Goal: Task Accomplishment & Management: Use online tool/utility

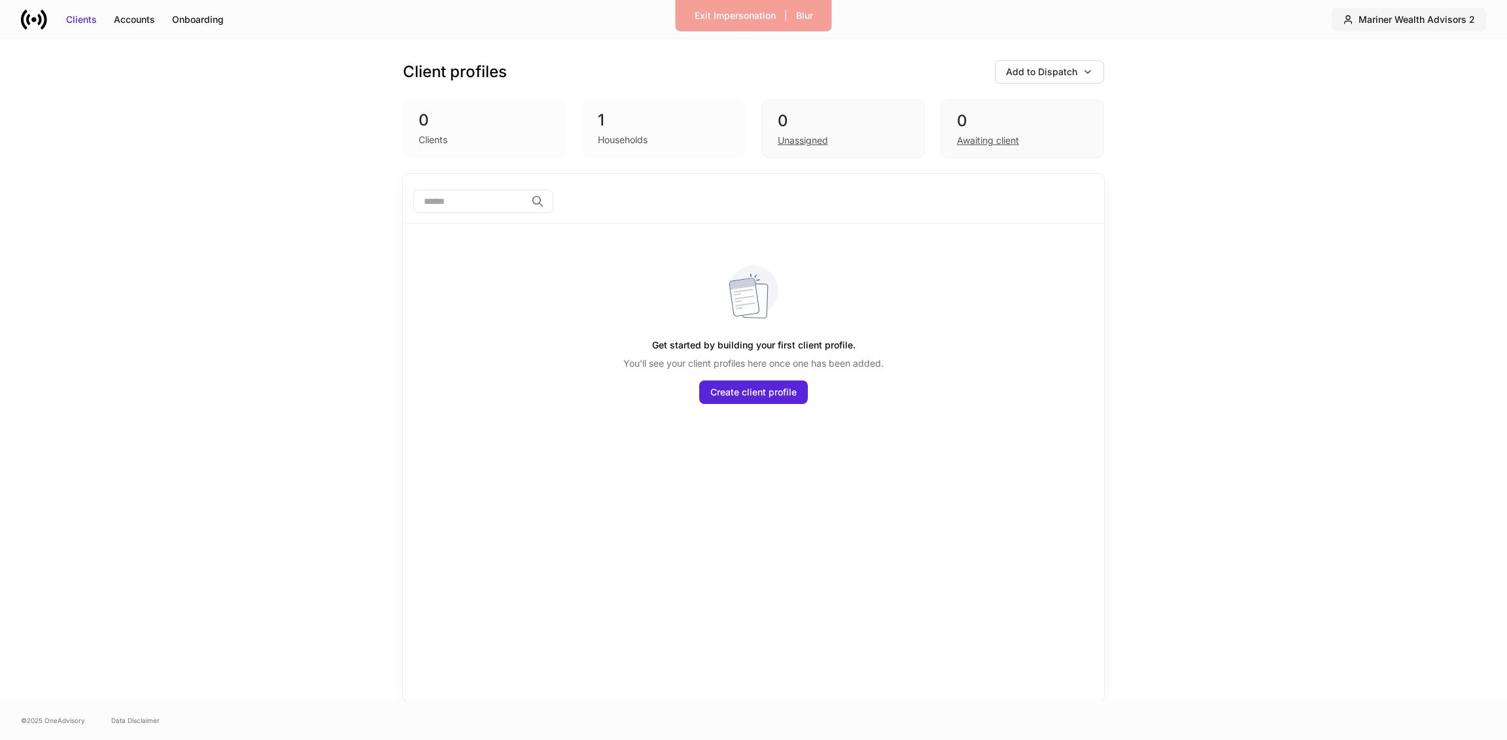
click at [1407, 24] on div "Mariner Wealth Advisors 2" at bounding box center [1417, 19] width 116 height 13
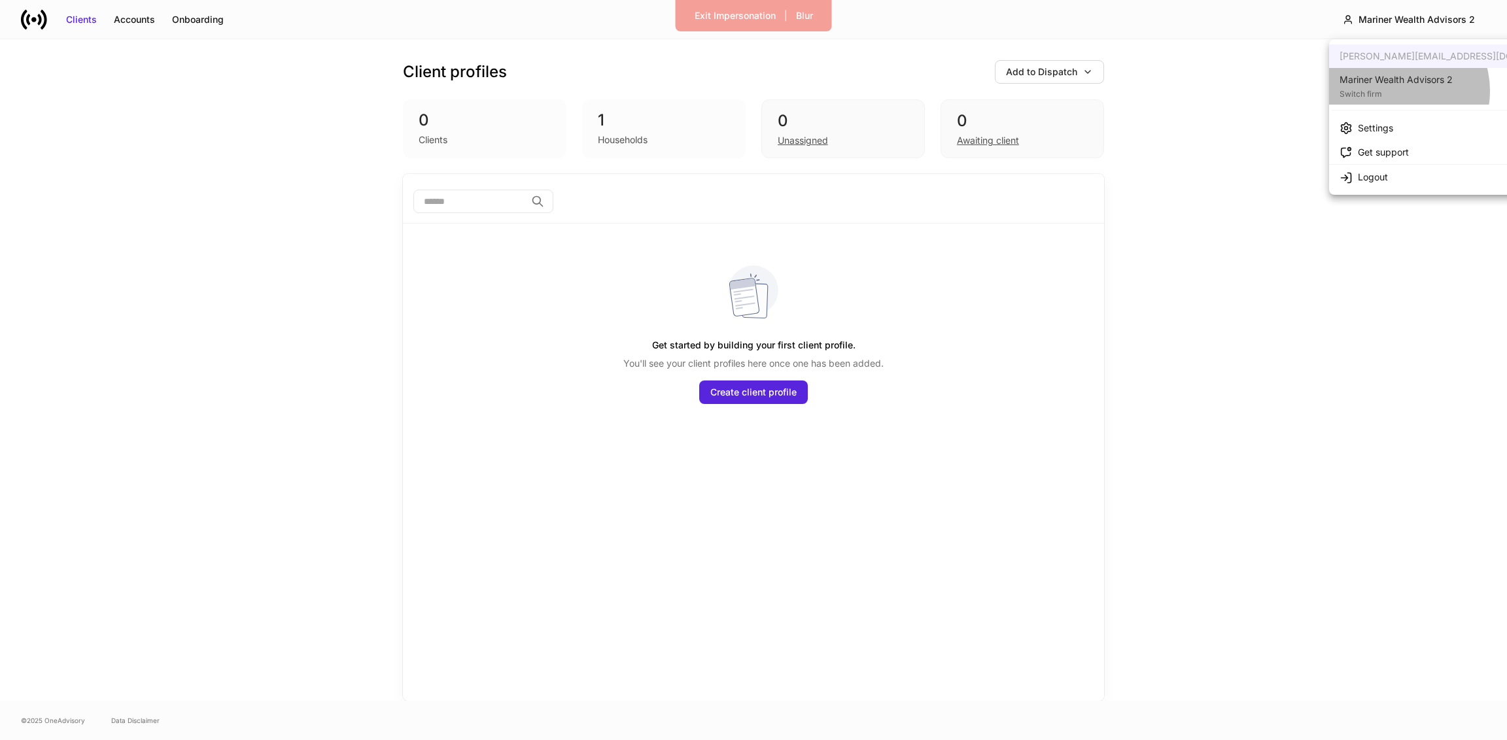
click at [1397, 91] on div "Switch firm" at bounding box center [1396, 92] width 113 height 13
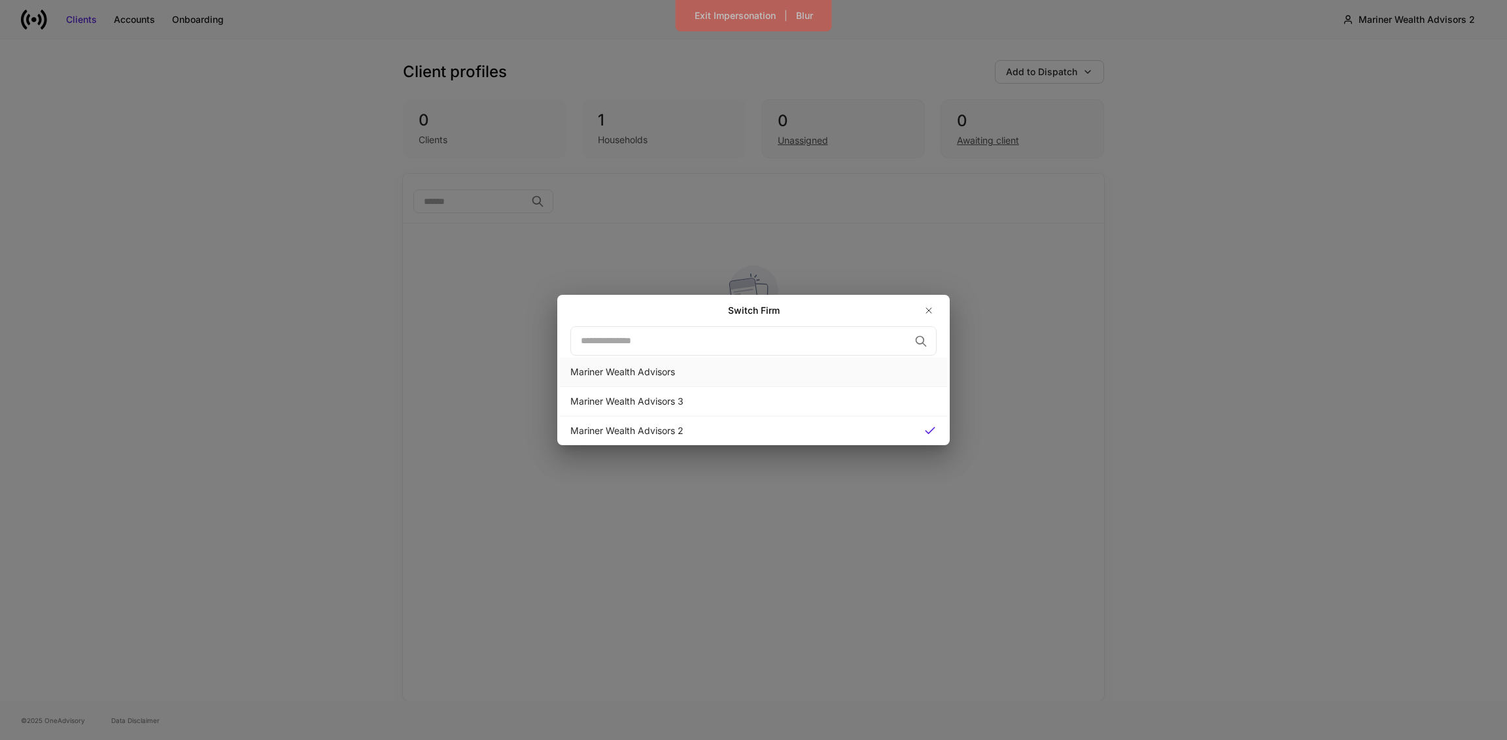
click at [805, 372] on div "Mariner Wealth Advisors" at bounding box center [753, 372] width 366 height 13
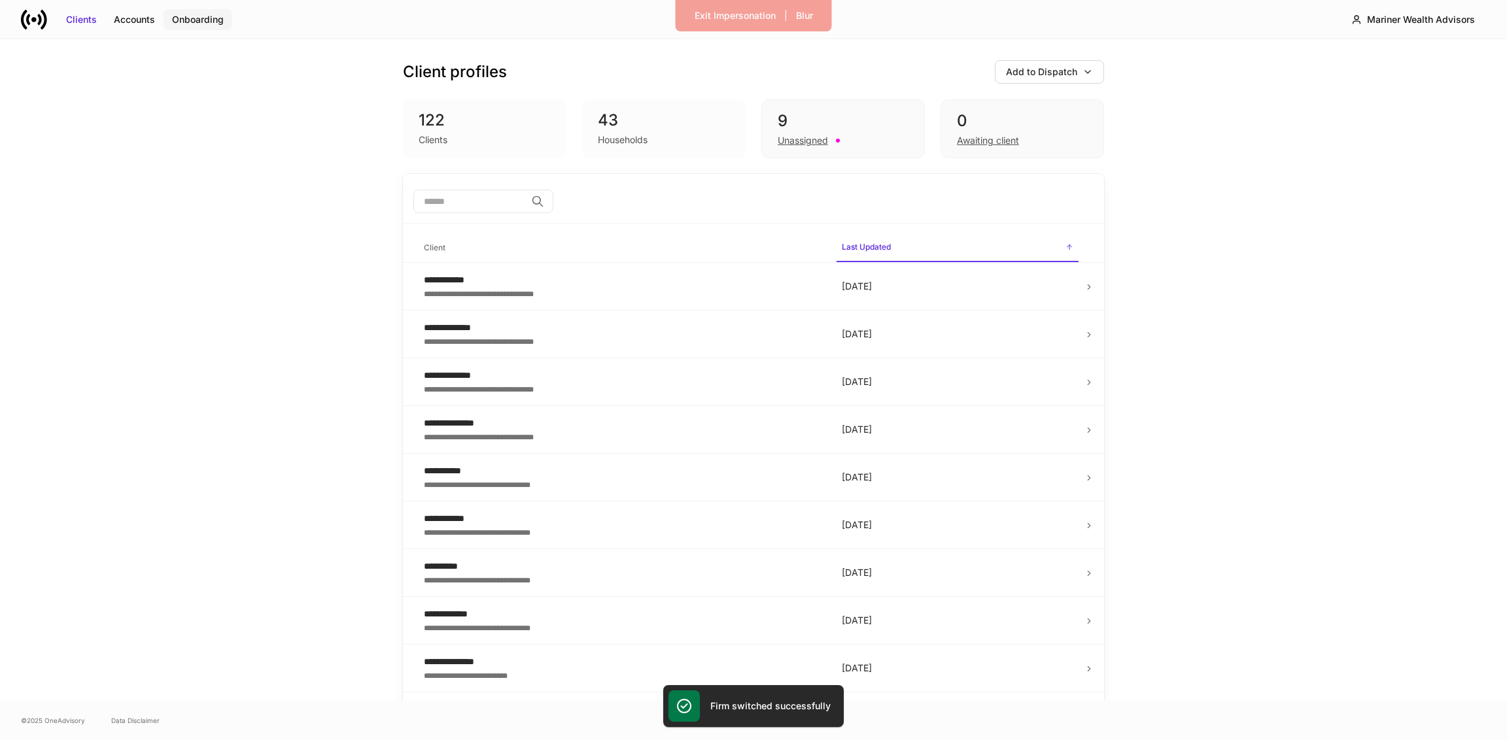
click at [200, 23] on div "Onboarding" at bounding box center [198, 19] width 52 height 13
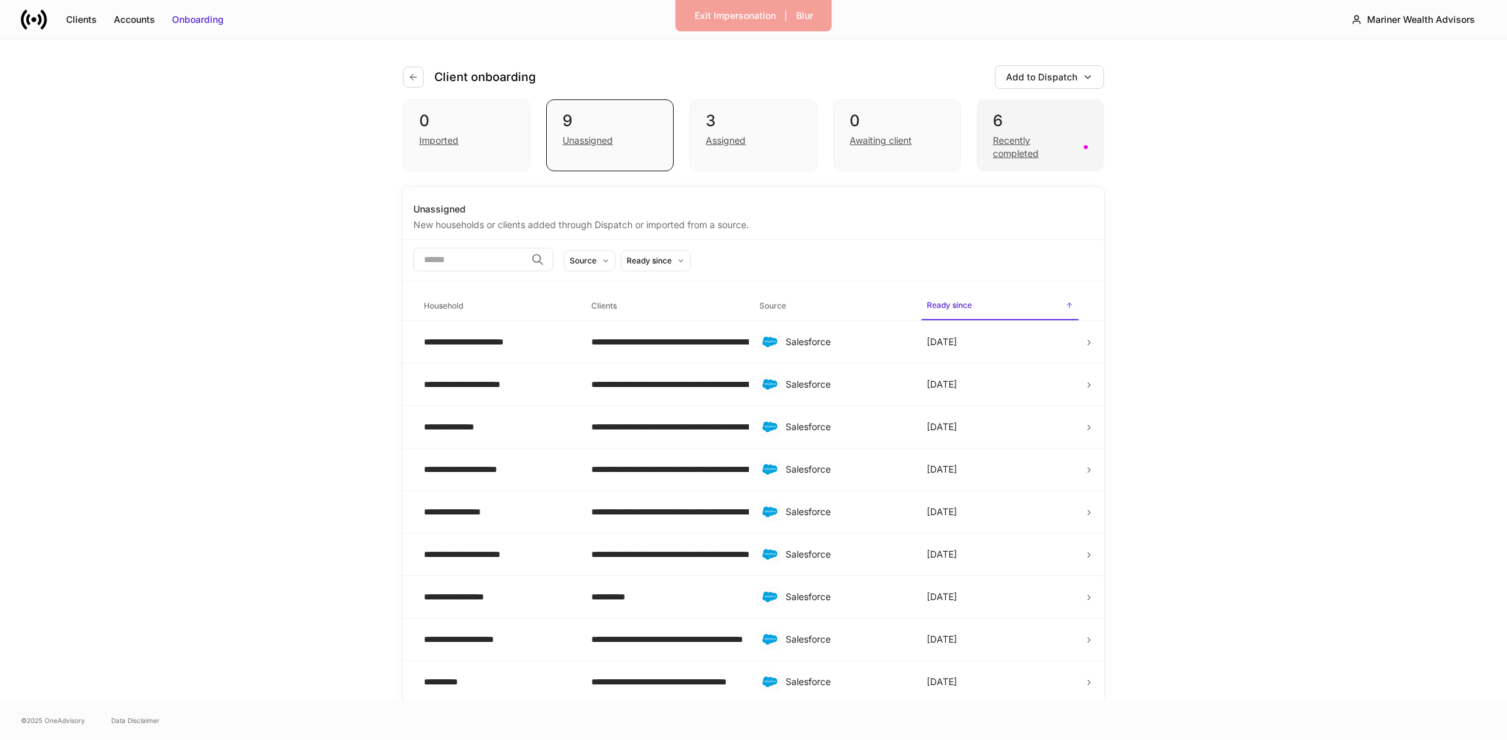
click at [1038, 137] on div "Recently completed" at bounding box center [1034, 147] width 83 height 26
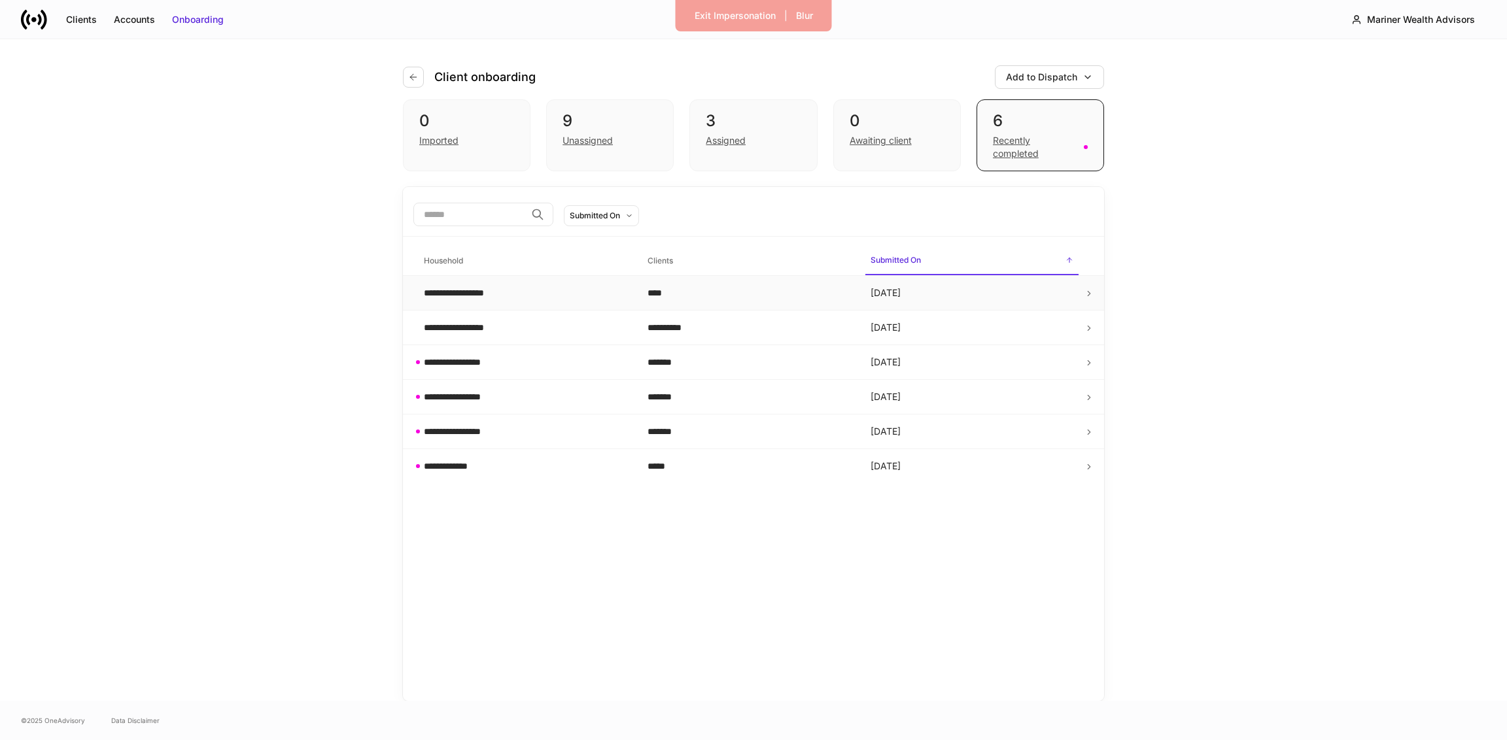
click at [797, 287] on div "****" at bounding box center [749, 293] width 203 height 13
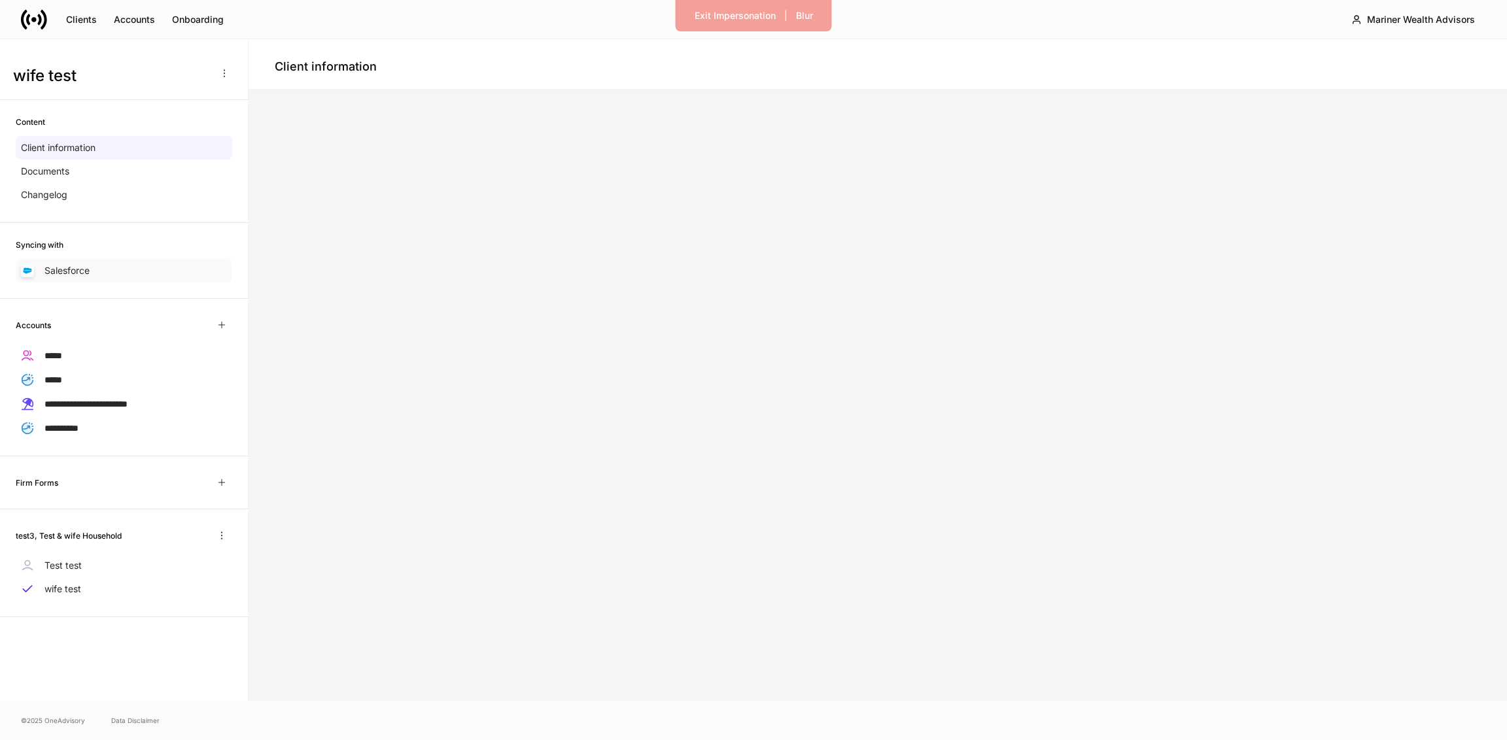
click at [92, 263] on div "Salesforce" at bounding box center [124, 271] width 217 height 24
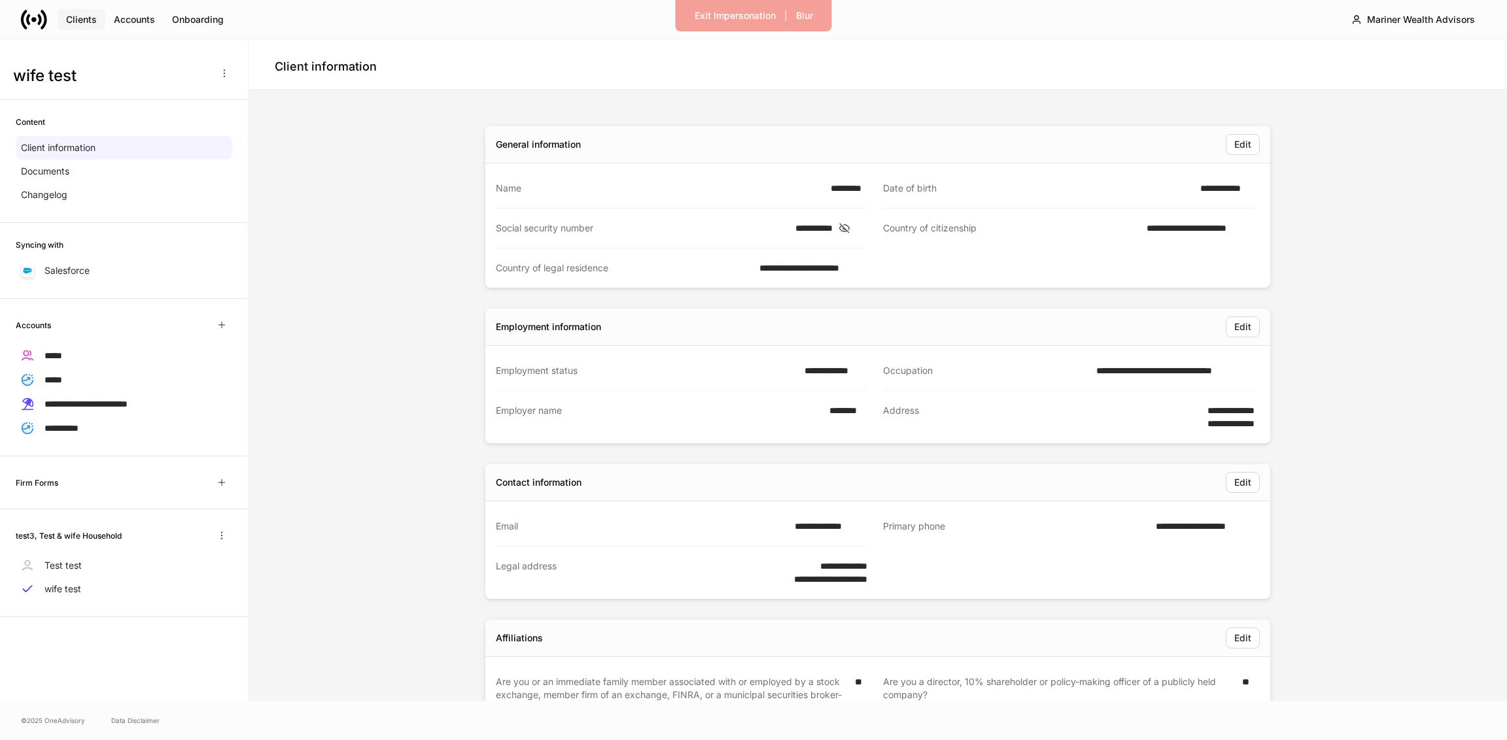
click at [76, 22] on div "Clients" at bounding box center [81, 19] width 31 height 13
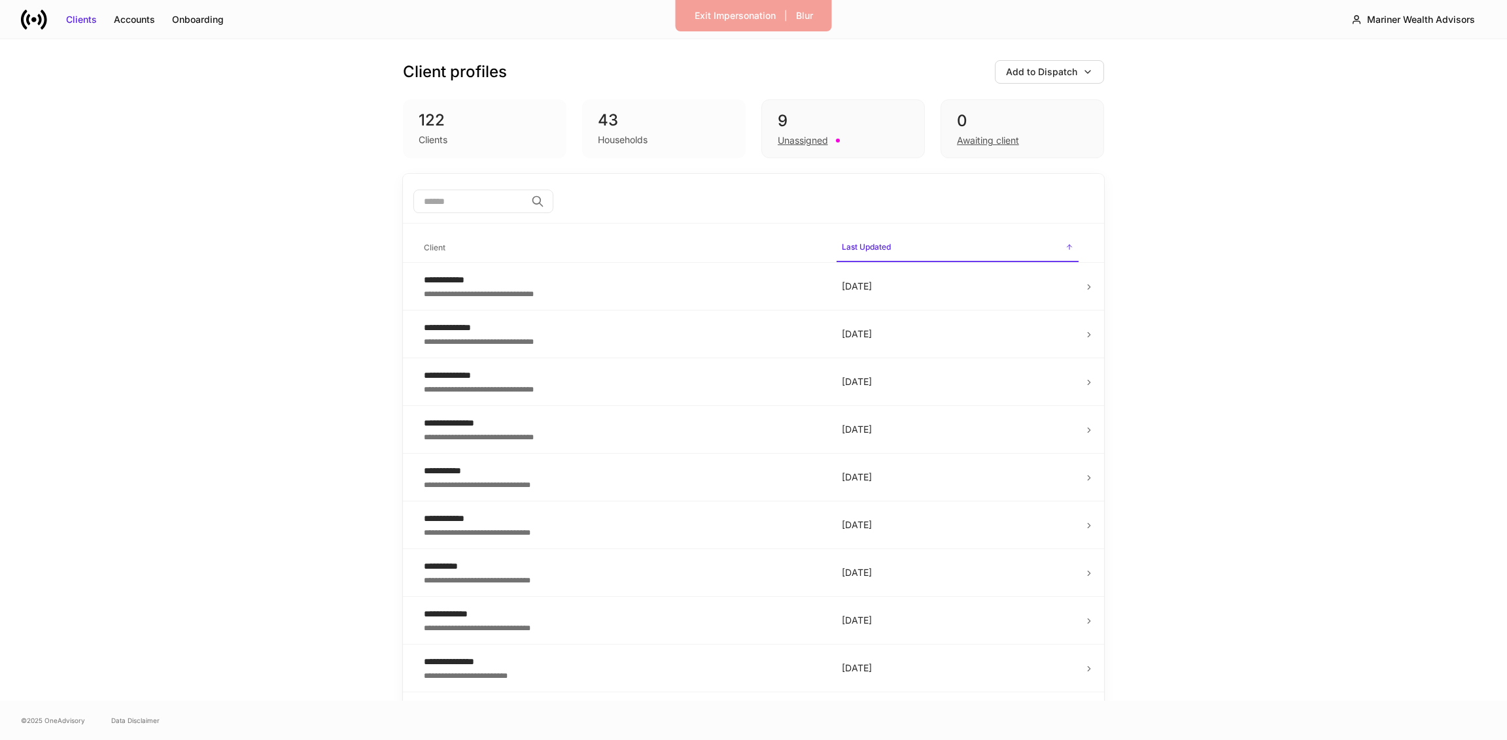
click at [429, 135] on div "Clients" at bounding box center [433, 139] width 29 height 13
click at [437, 207] on input "search" at bounding box center [469, 202] width 113 height 24
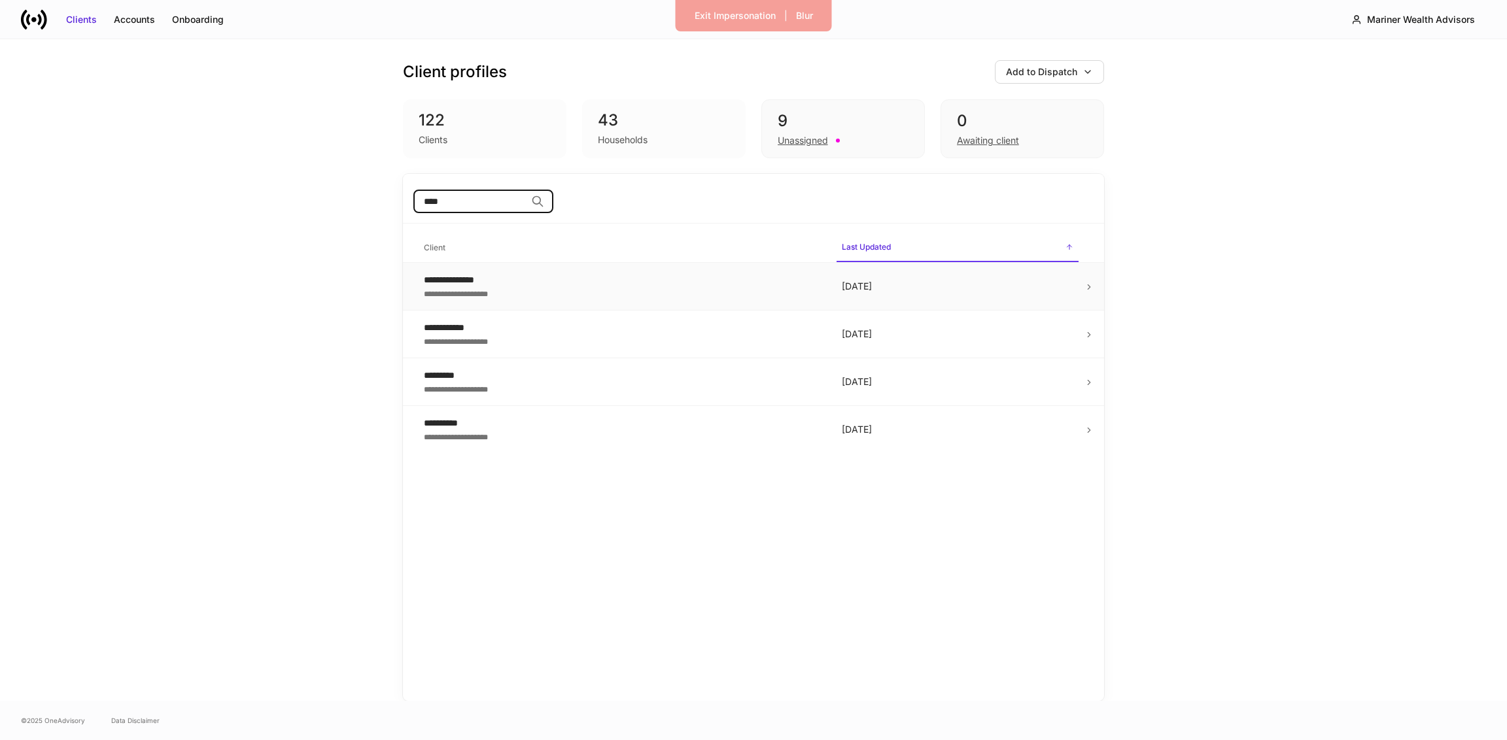
type input "****"
click at [438, 274] on div "**********" at bounding box center [622, 279] width 397 height 13
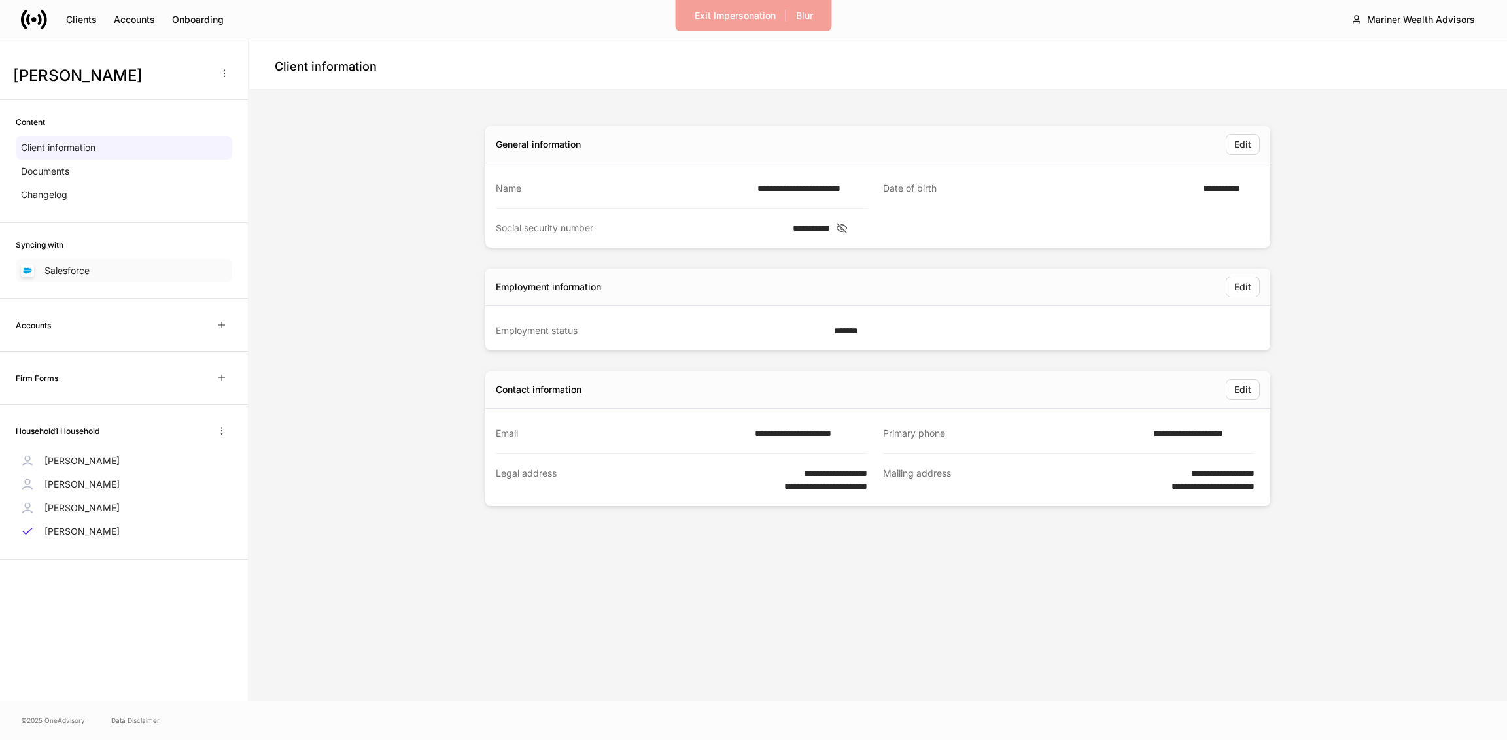
click at [68, 269] on p "Salesforce" at bounding box center [66, 270] width 45 height 13
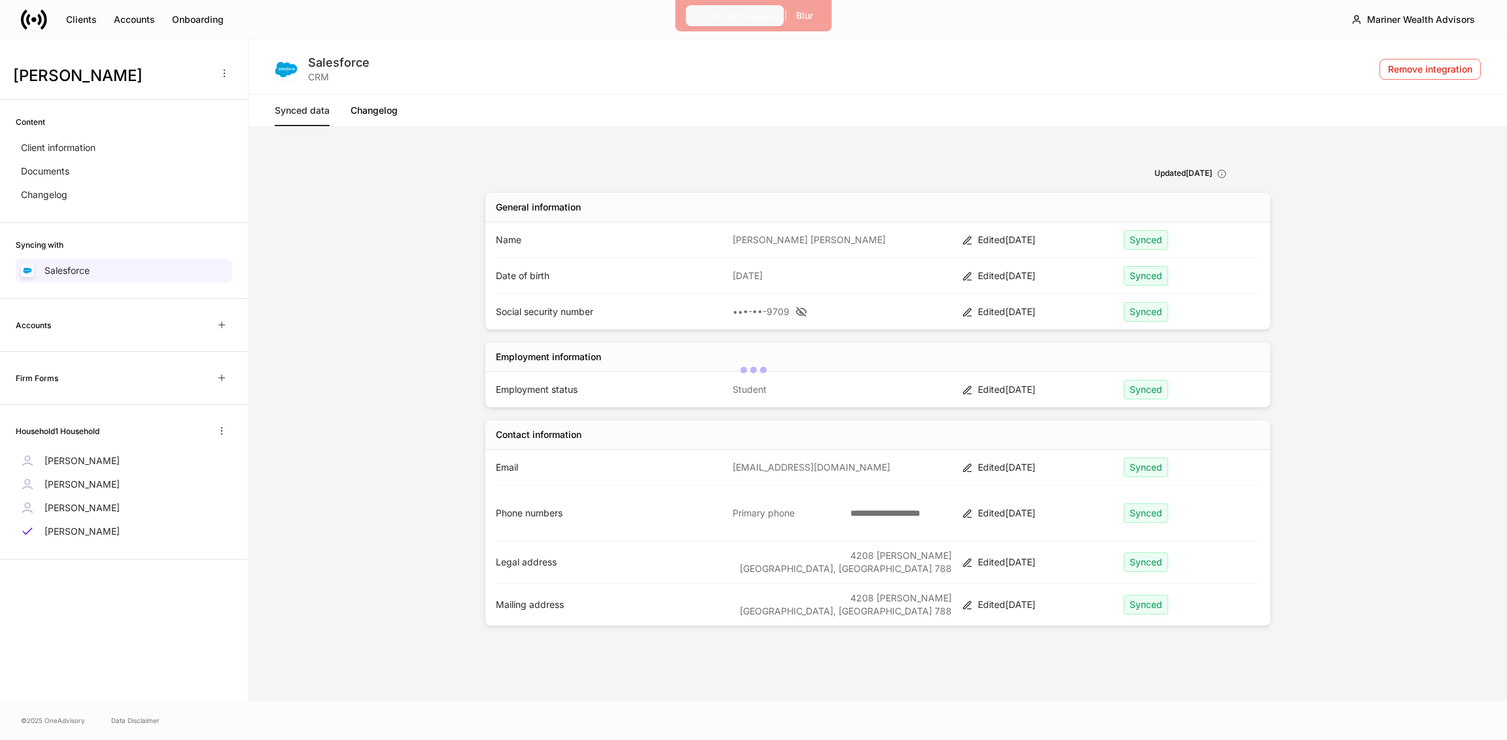
click at [697, 22] on div "Exit Impersonation" at bounding box center [735, 15] width 81 height 13
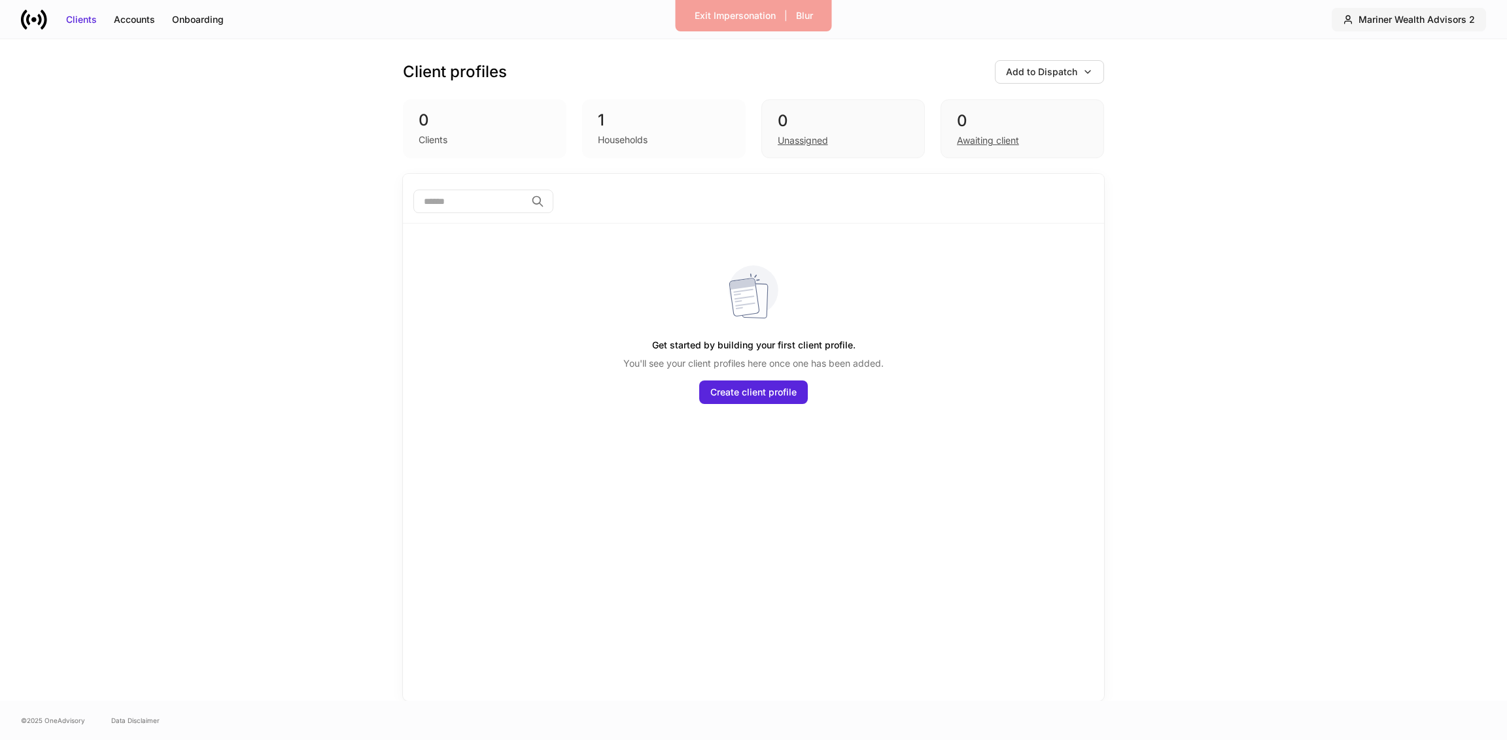
click at [1354, 17] on div "Mariner Wealth Advisors 2" at bounding box center [1409, 19] width 132 height 13
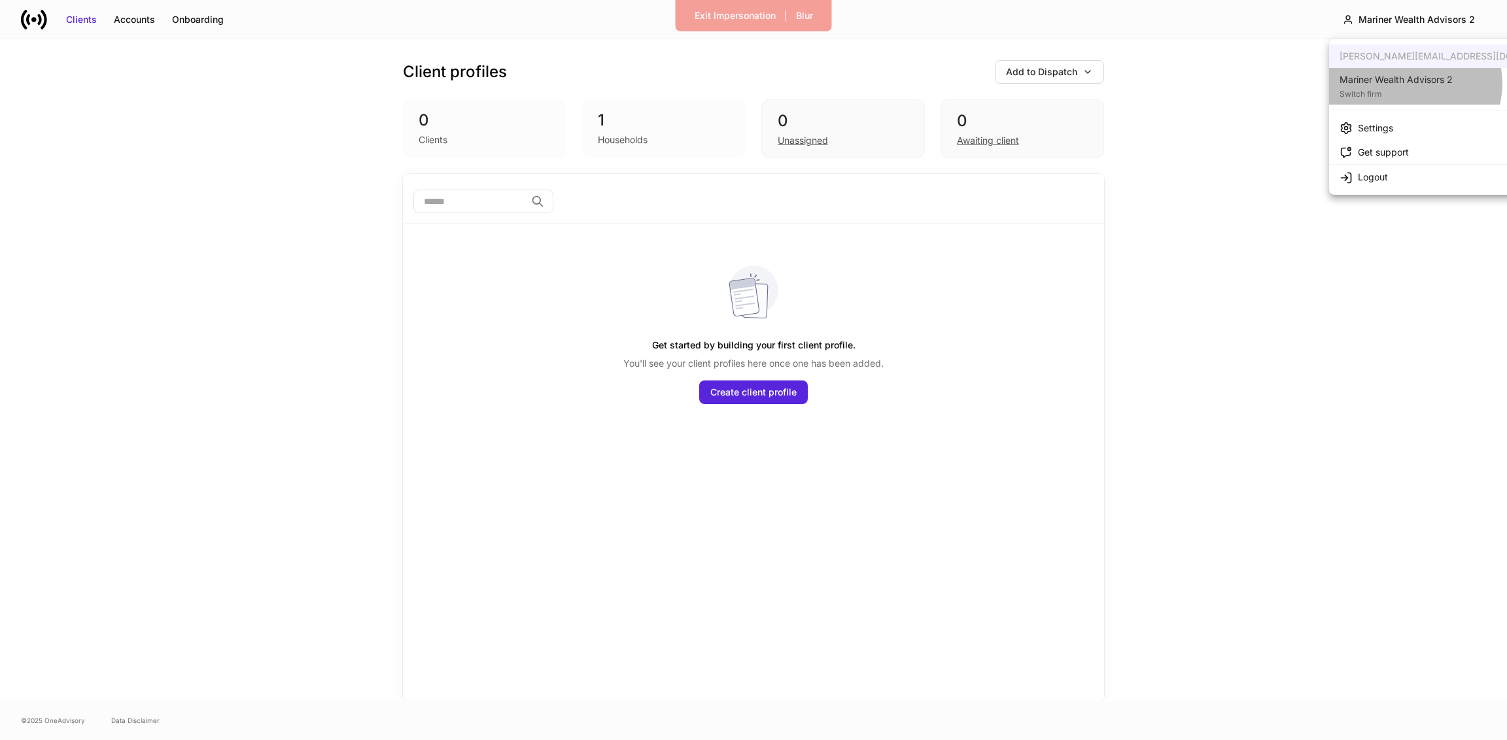
click at [1414, 84] on div "Mariner Wealth Advisors 2" at bounding box center [1396, 79] width 113 height 13
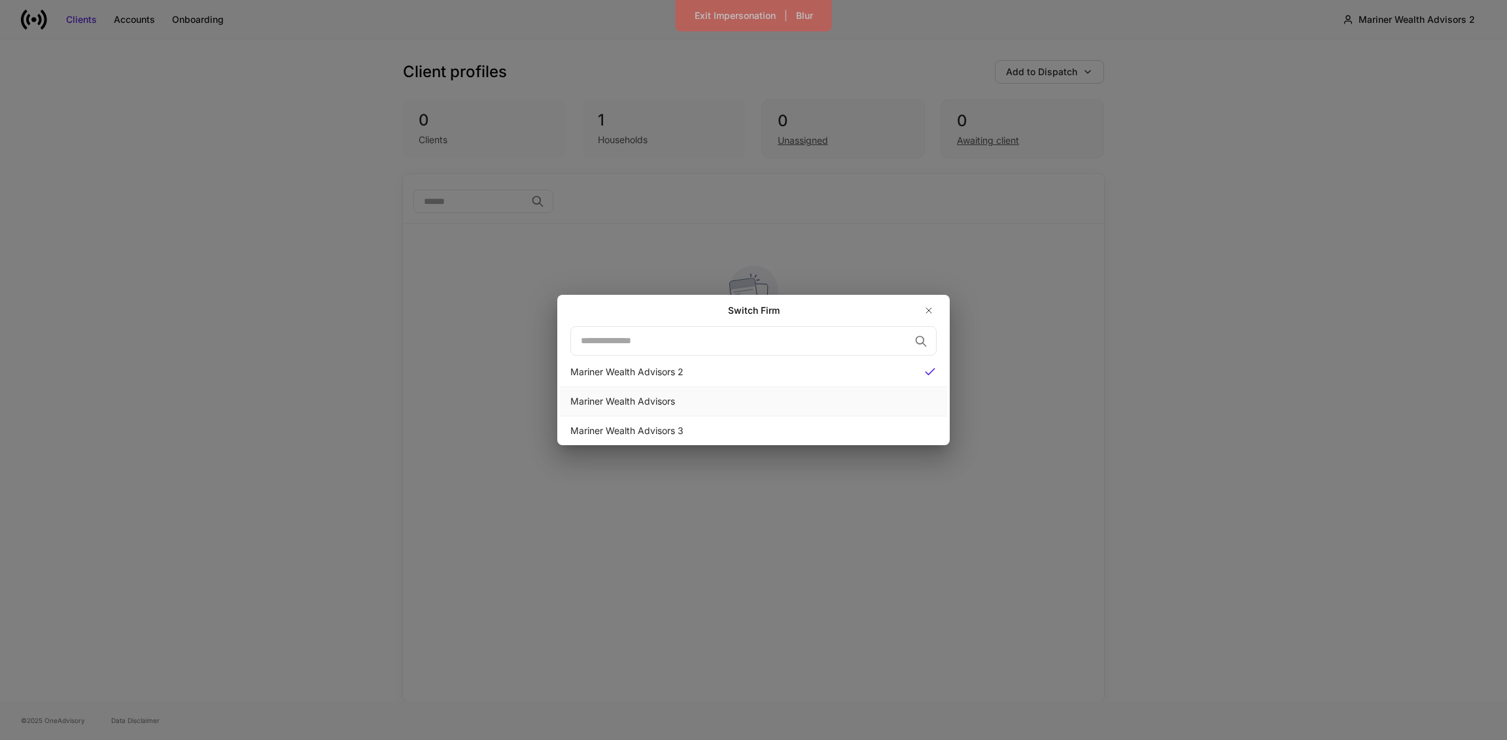
click at [831, 406] on div "Mariner Wealth Advisors" at bounding box center [753, 401] width 366 height 13
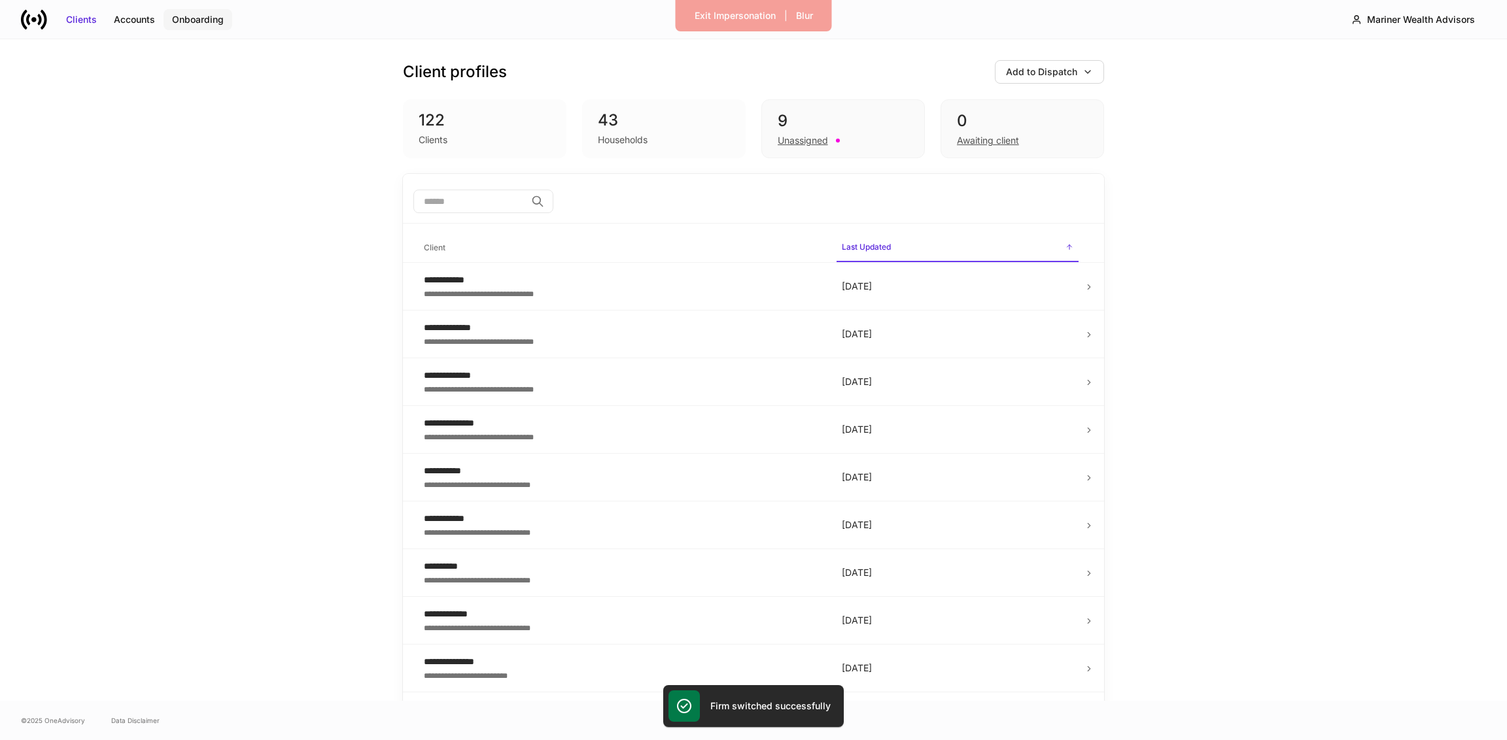
click at [191, 24] on div "Onboarding" at bounding box center [198, 19] width 52 height 13
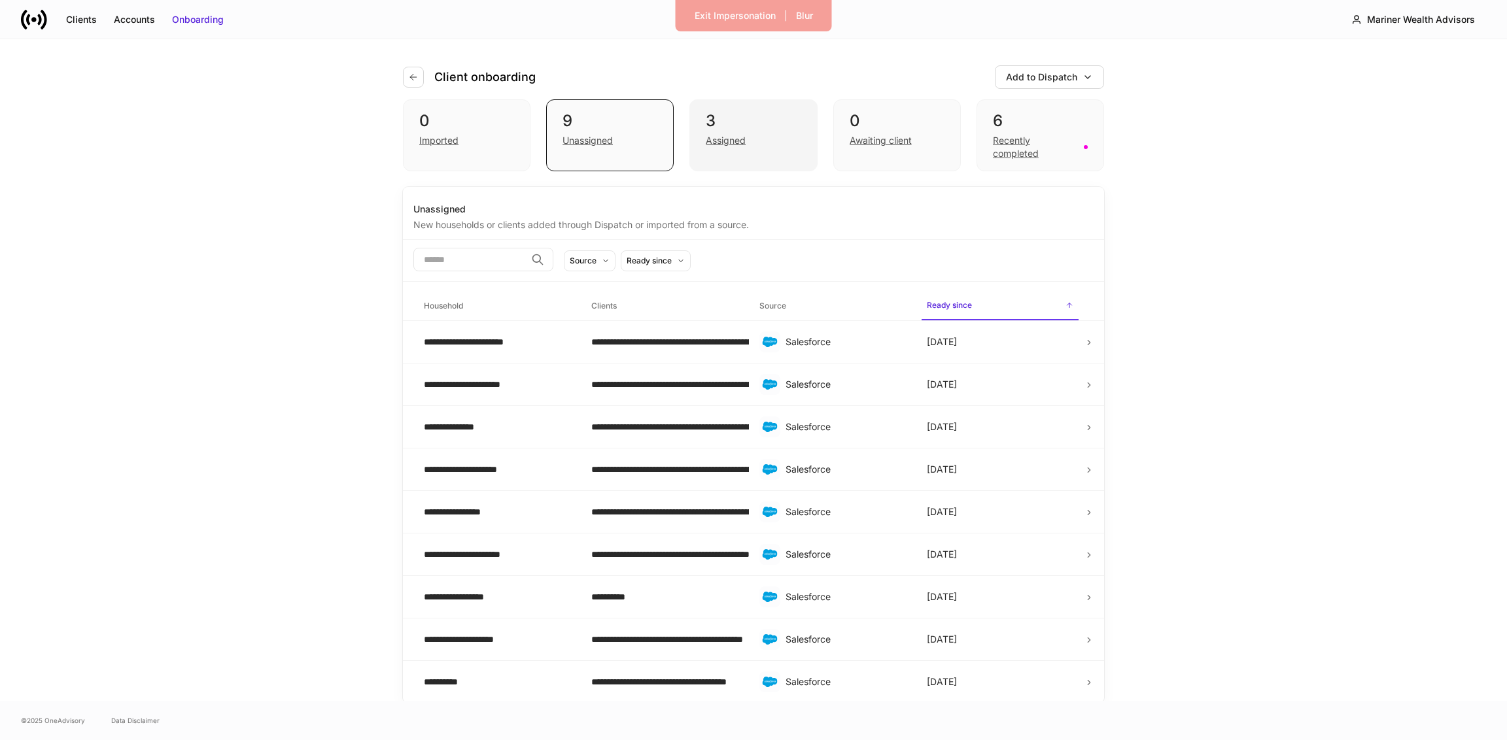
click at [774, 129] on div "3" at bounding box center [753, 121] width 95 height 21
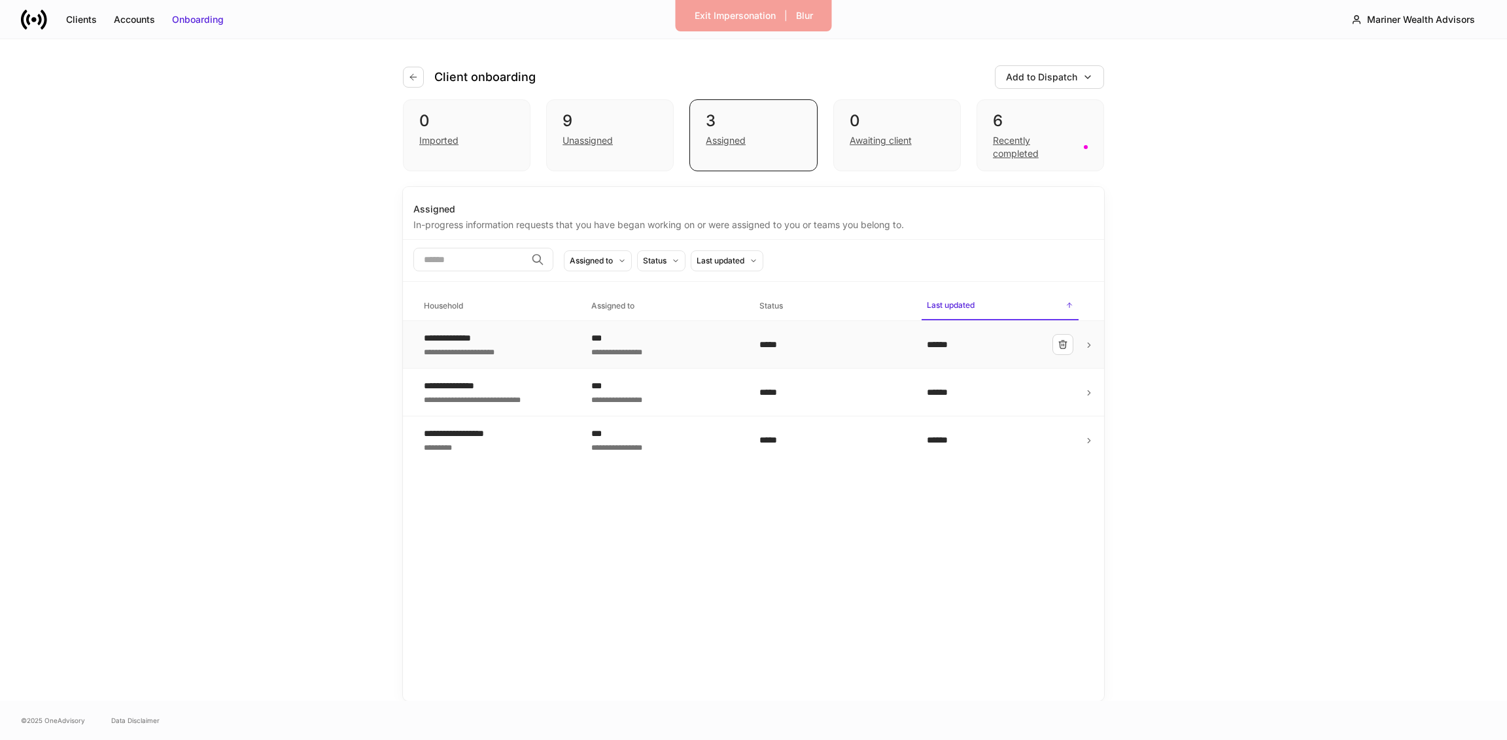
click at [684, 335] on div "***" at bounding box center [664, 338] width 147 height 13
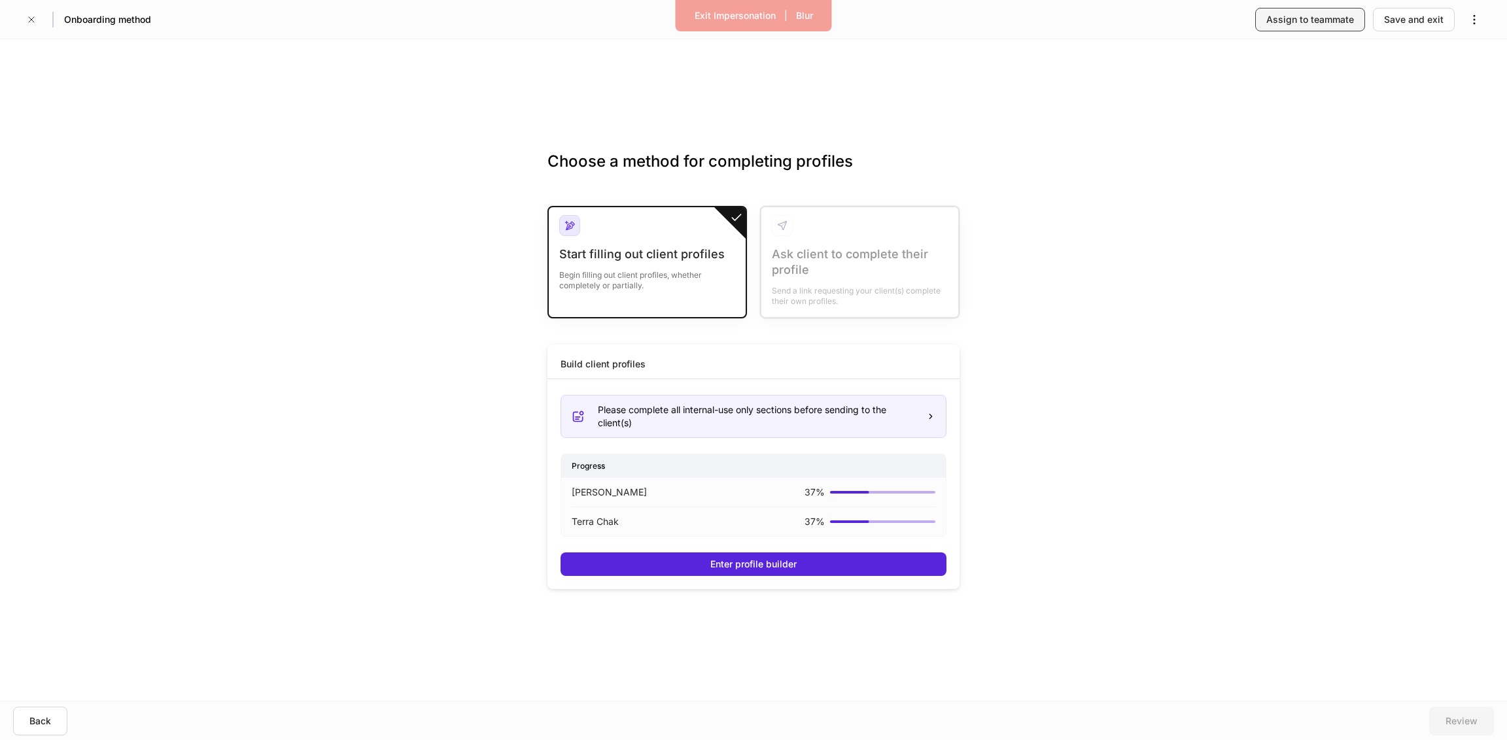
click at [1343, 19] on div "Assign to teammate" at bounding box center [1310, 19] width 88 height 13
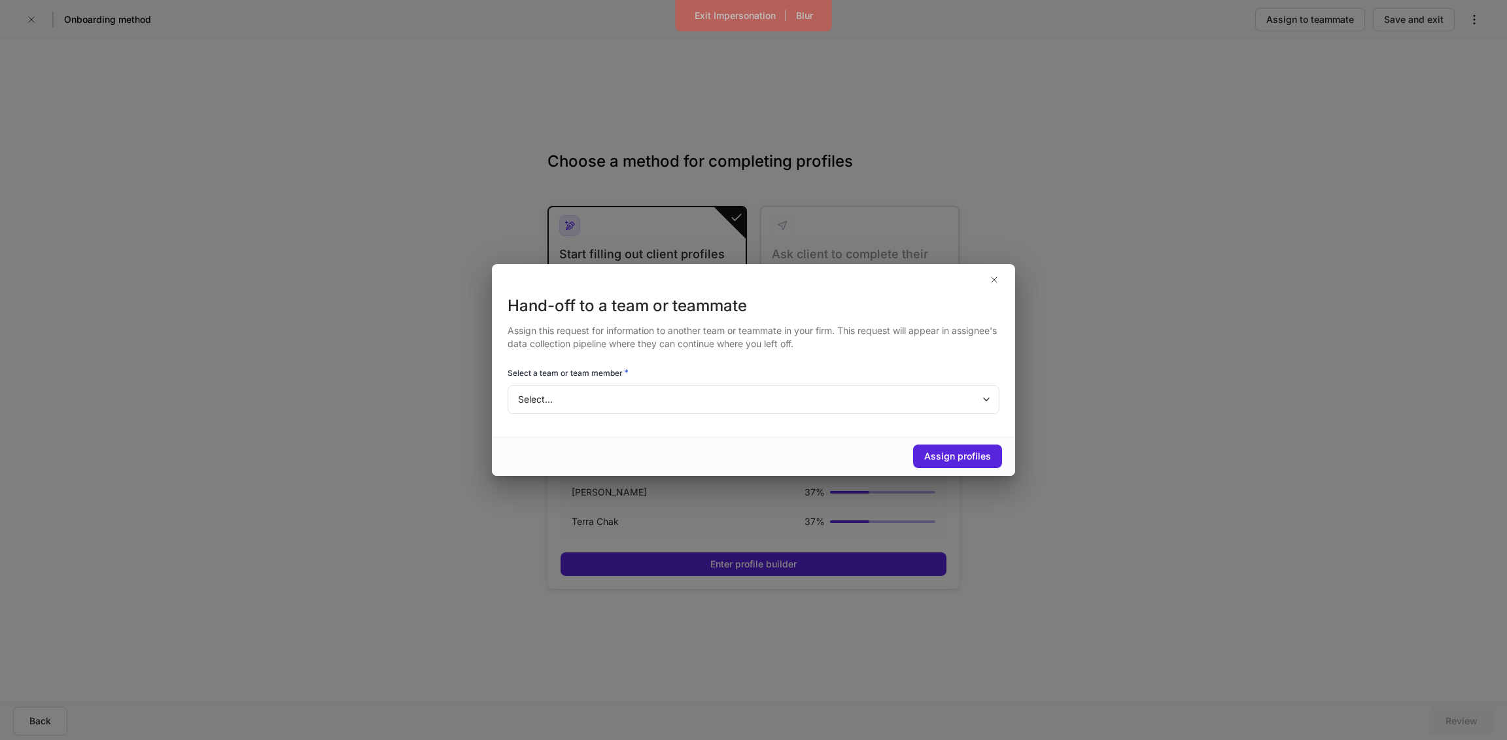
click at [819, 404] on body "Exit Impersonation | Blur Onboarding method Assign to teammate Save and exit Ch…" at bounding box center [753, 370] width 1507 height 740
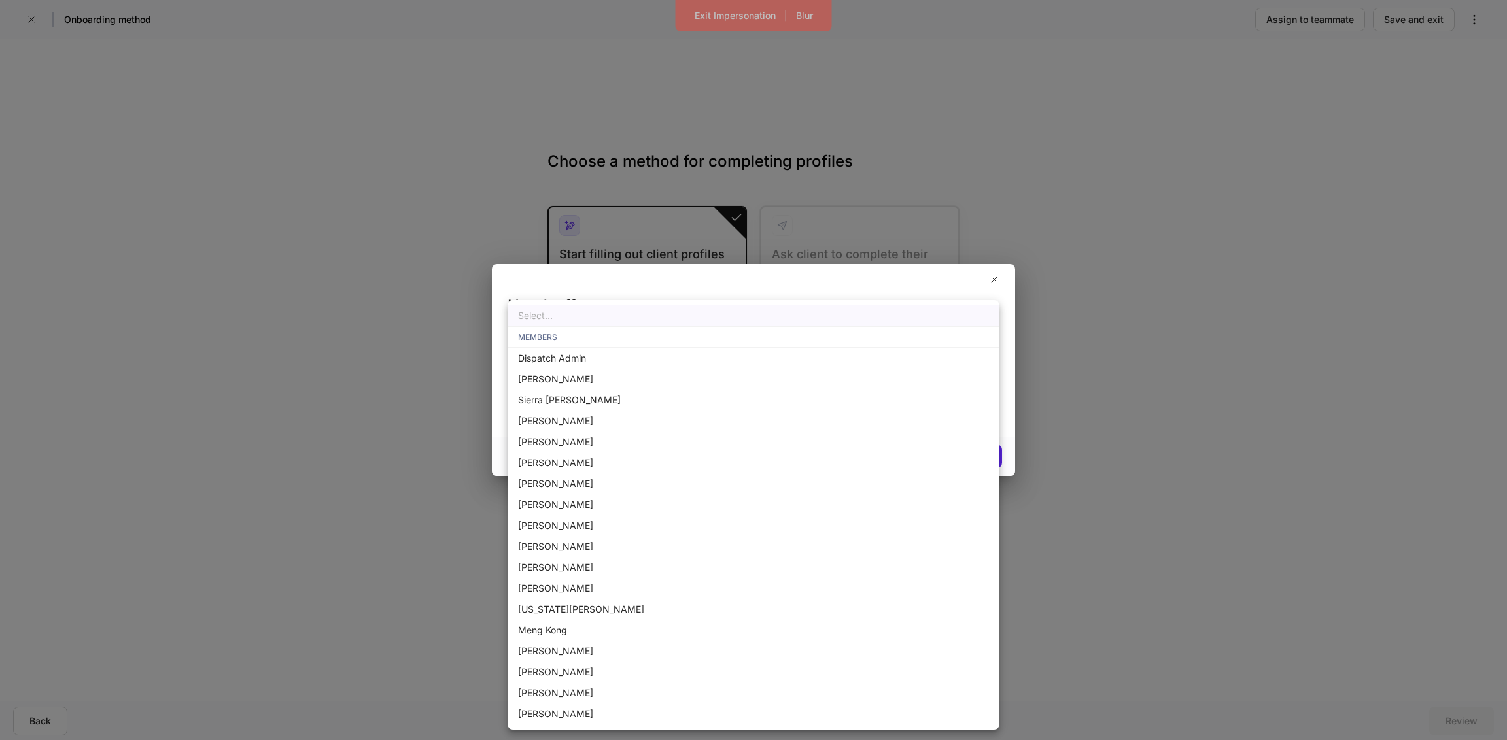
click at [999, 139] on div at bounding box center [753, 370] width 1507 height 740
click at [835, 406] on body "Exit Impersonation | Blur Onboarding method Assign to teammate Save and exit Ch…" at bounding box center [753, 370] width 1507 height 740
click at [1212, 254] on div at bounding box center [753, 370] width 1507 height 740
click at [954, 392] on body "Exit Impersonation | Blur Onboarding method Assign to teammate Save and exit Ch…" at bounding box center [753, 370] width 1507 height 740
